Goal: Task Accomplishment & Management: Use online tool/utility

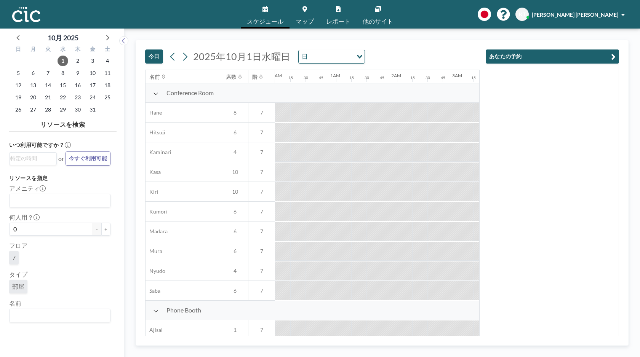
click at [153, 56] on button "今日" at bounding box center [154, 56] width 18 height 14
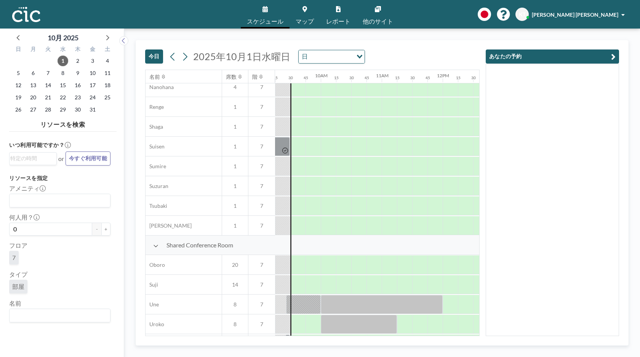
scroll to position [347, 563]
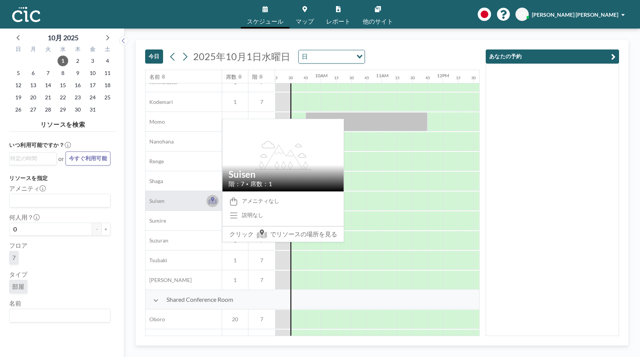
click at [213, 201] on icon at bounding box center [212, 199] width 3 height 5
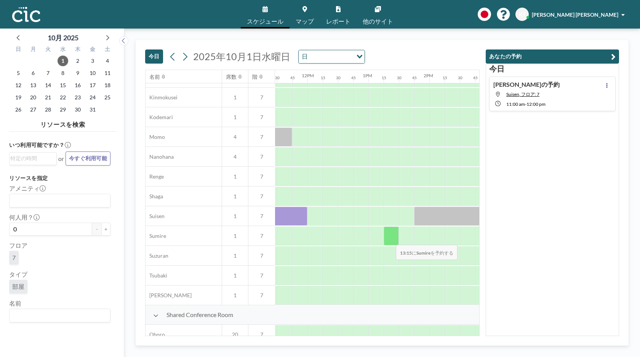
scroll to position [332, 768]
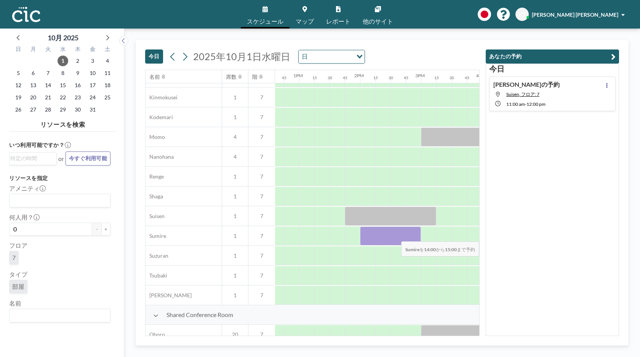
drag, startPoint x: 365, startPoint y: 234, endPoint x: 417, endPoint y: 236, distance: 51.8
click at [417, 236] on div at bounding box center [390, 236] width 61 height 19
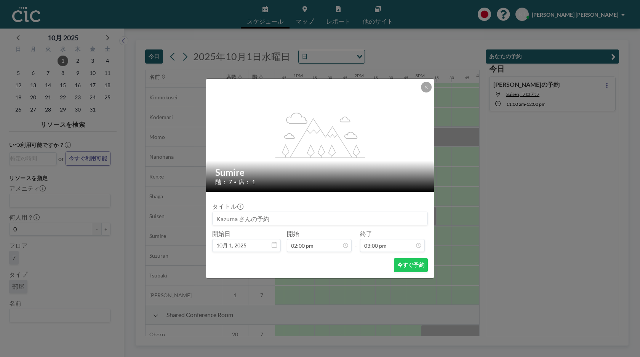
scroll to position [813, 0]
click at [411, 266] on button "今すぐ予約" at bounding box center [411, 265] width 34 height 14
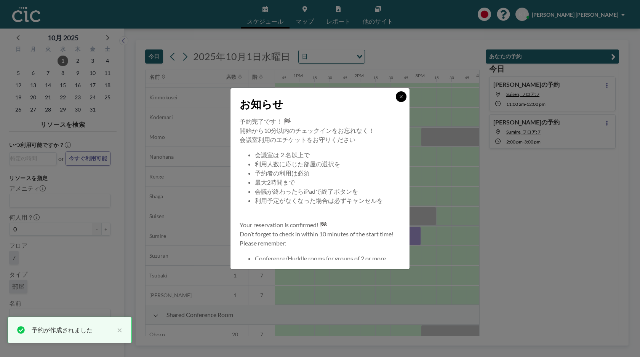
click at [400, 99] on icon at bounding box center [401, 96] width 5 height 5
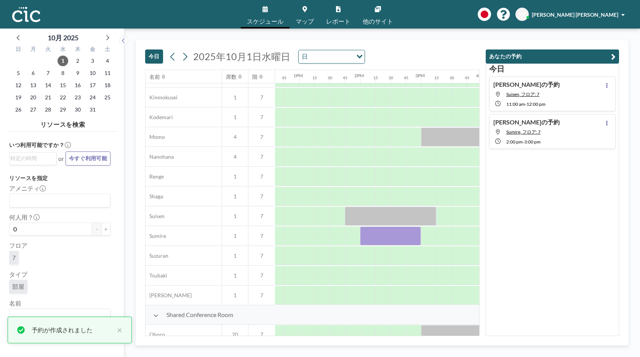
click at [414, 56] on div "今日 2025年10月1日水曜日 日 Loading..." at bounding box center [312, 54] width 334 height 29
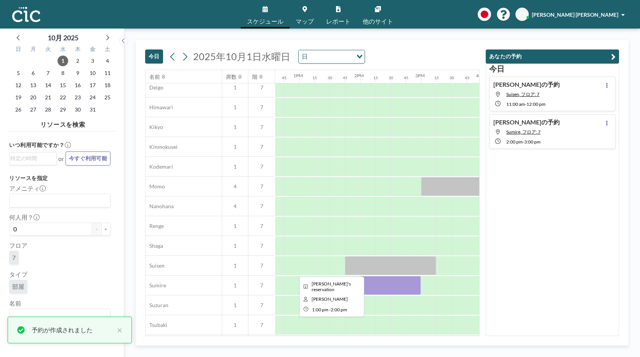
scroll to position [163, 768]
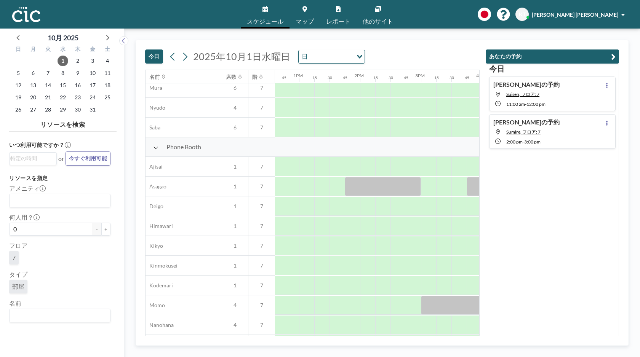
click at [408, 49] on div "今日 2025年10月1日水曜日 日 Loading..." at bounding box center [312, 54] width 334 height 29
